Goal: Find specific page/section: Find specific page/section

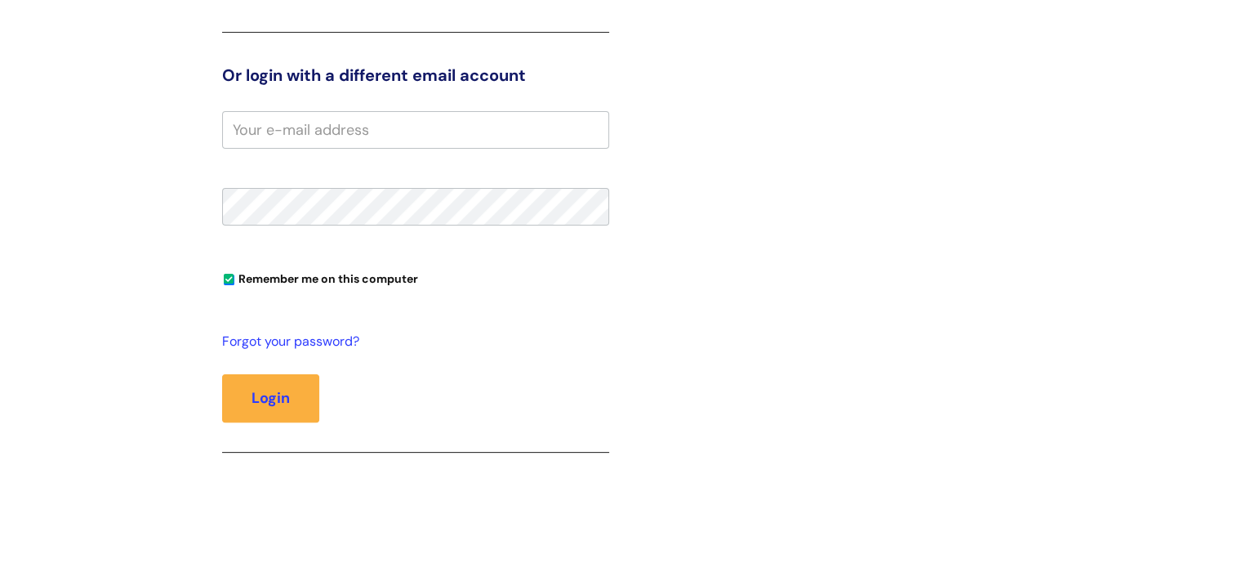
scroll to position [163, 0]
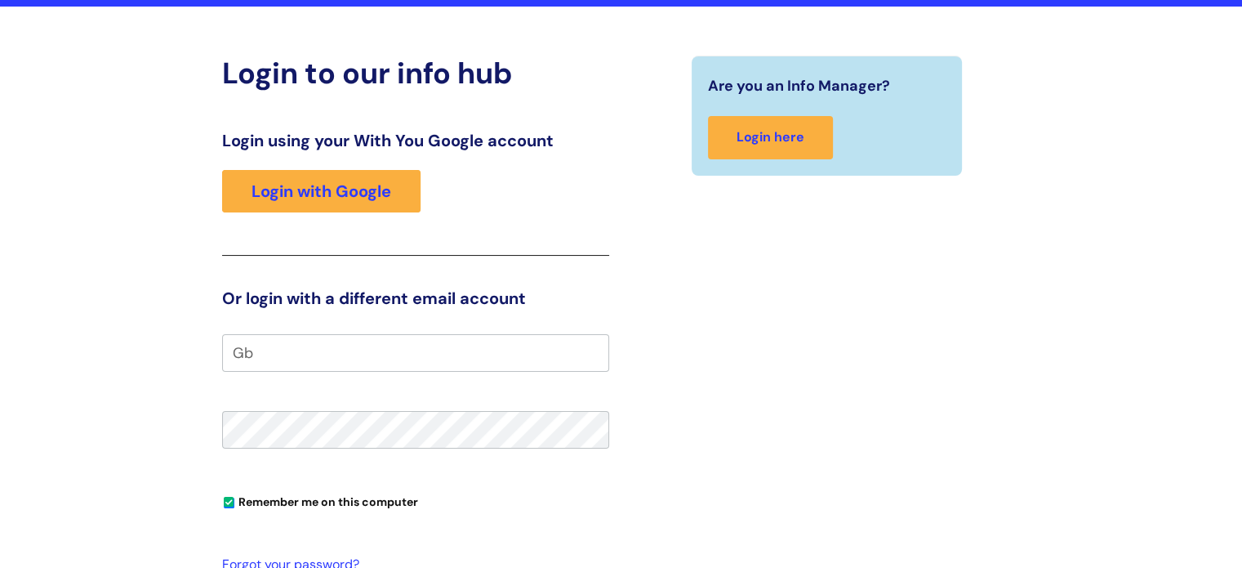
type input "G"
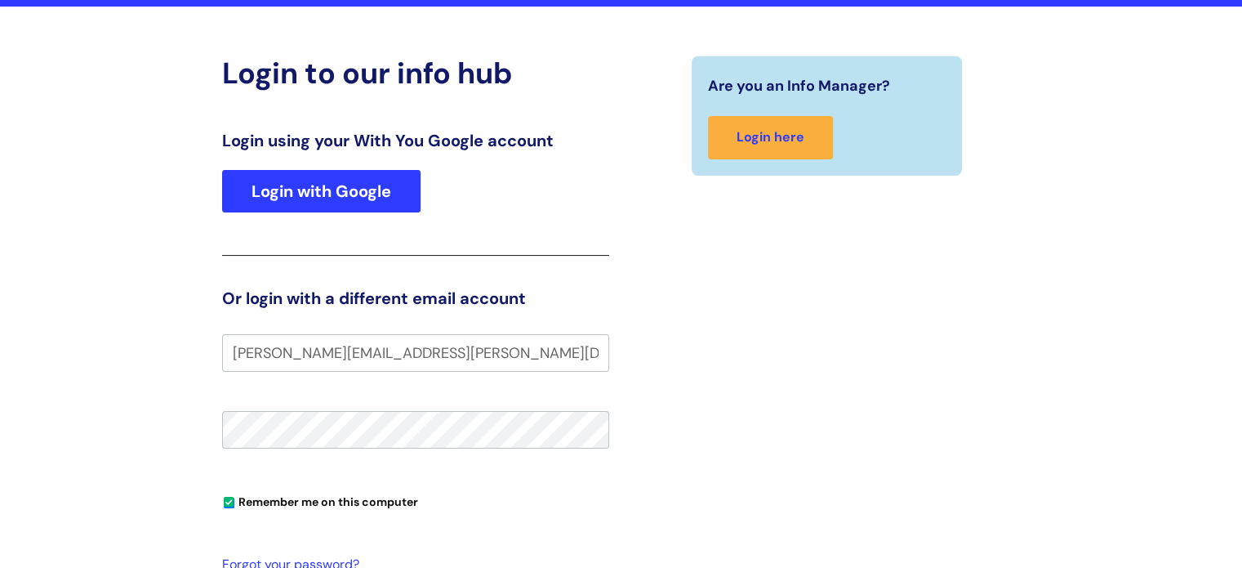
type input "Gabrielle.gray@wearewithyou.org.uk"
click at [323, 208] on link "Login with Google" at bounding box center [321, 191] width 198 height 42
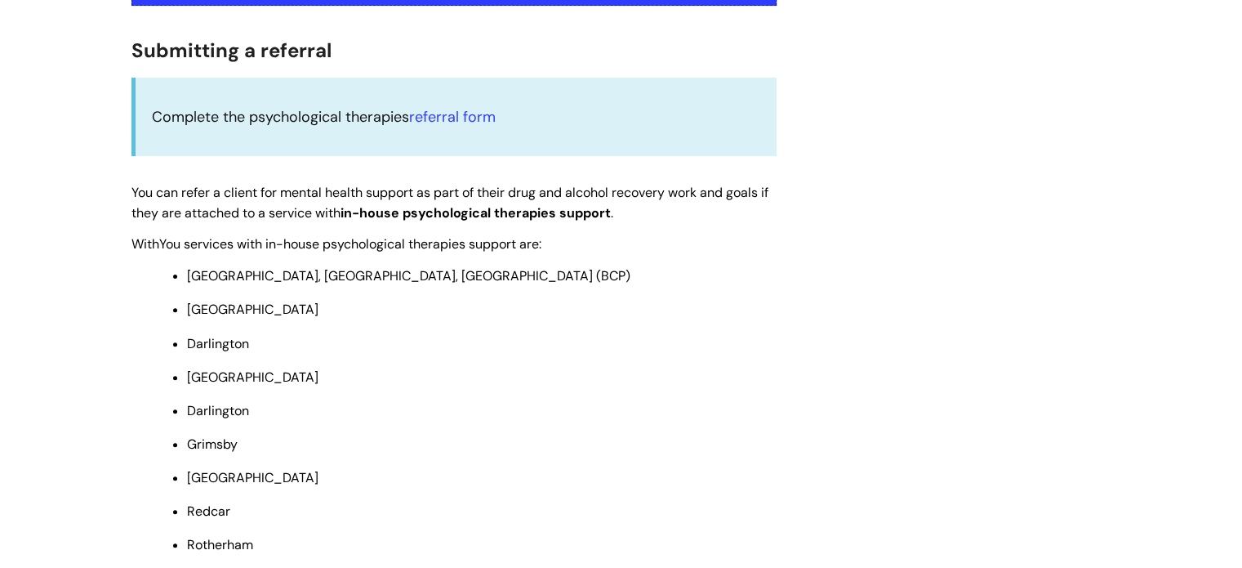
scroll to position [490, 0]
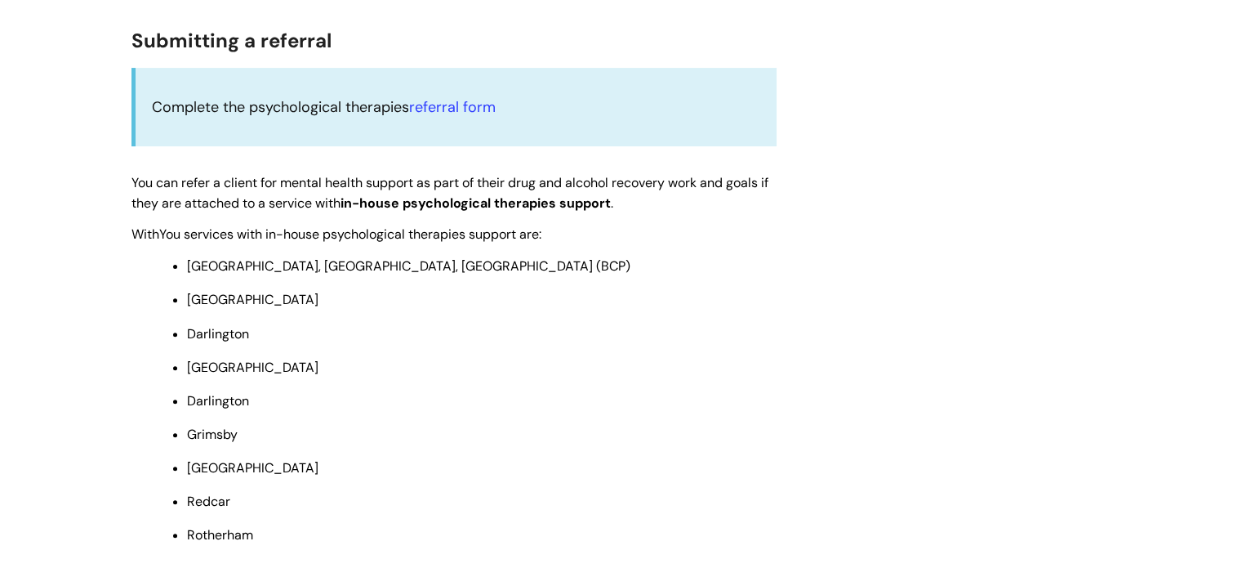
click at [434, 117] on p "Complete the psychological therapies referral form" at bounding box center [456, 107] width 608 height 26
click at [438, 100] on link "referral form" at bounding box center [452, 107] width 87 height 20
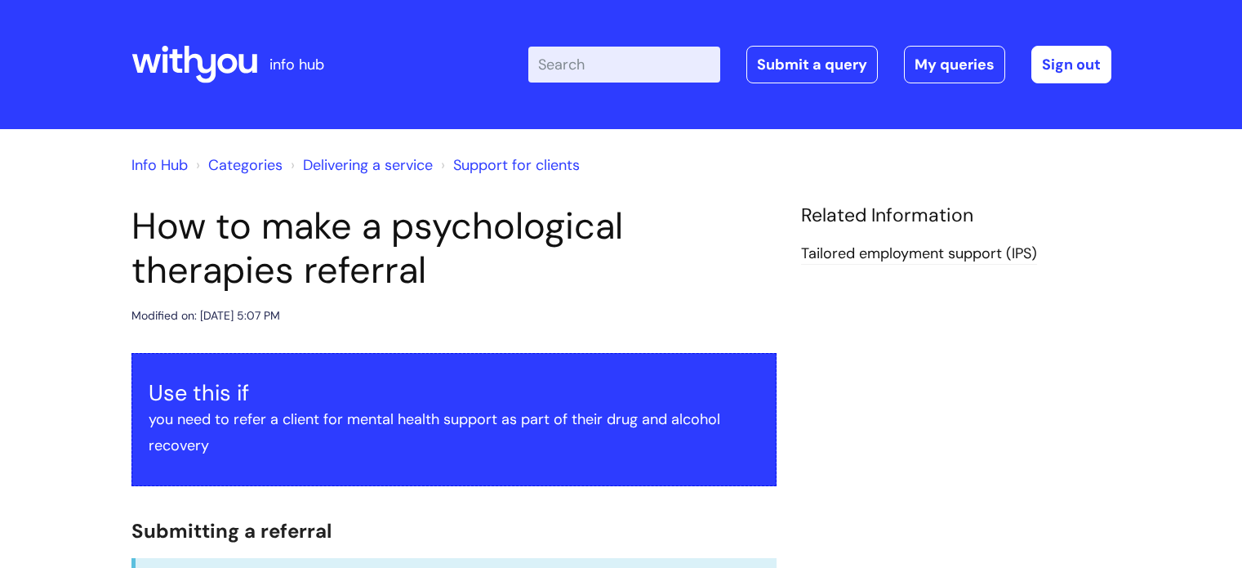
scroll to position [490, 0]
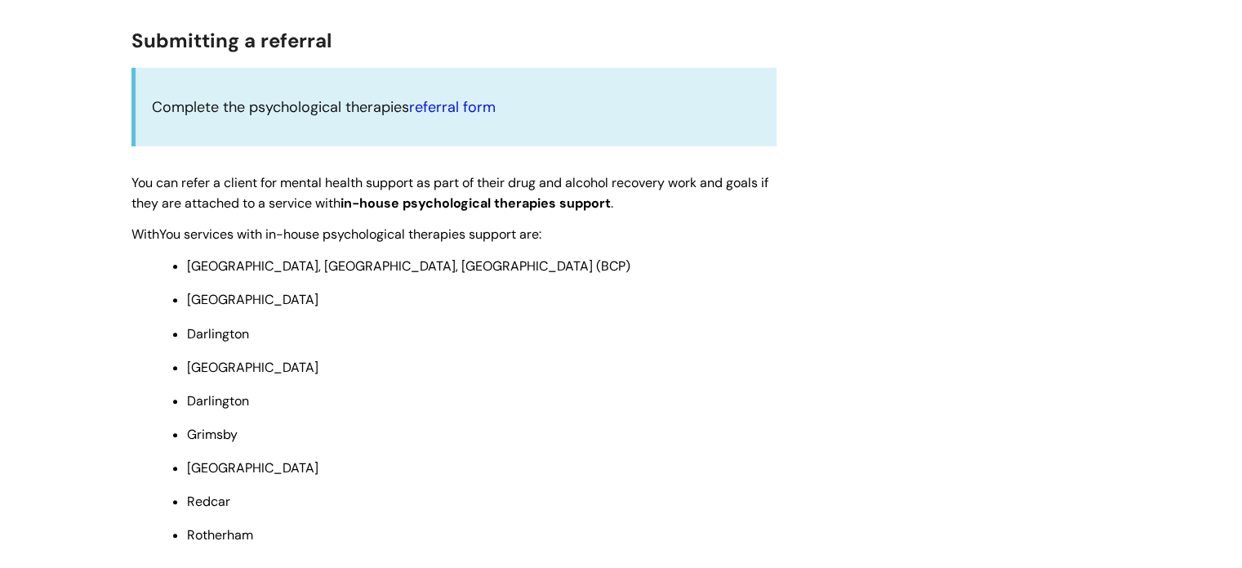
click at [462, 97] on link "referral form" at bounding box center [452, 107] width 87 height 20
